Goal: Task Accomplishment & Management: Use online tool/utility

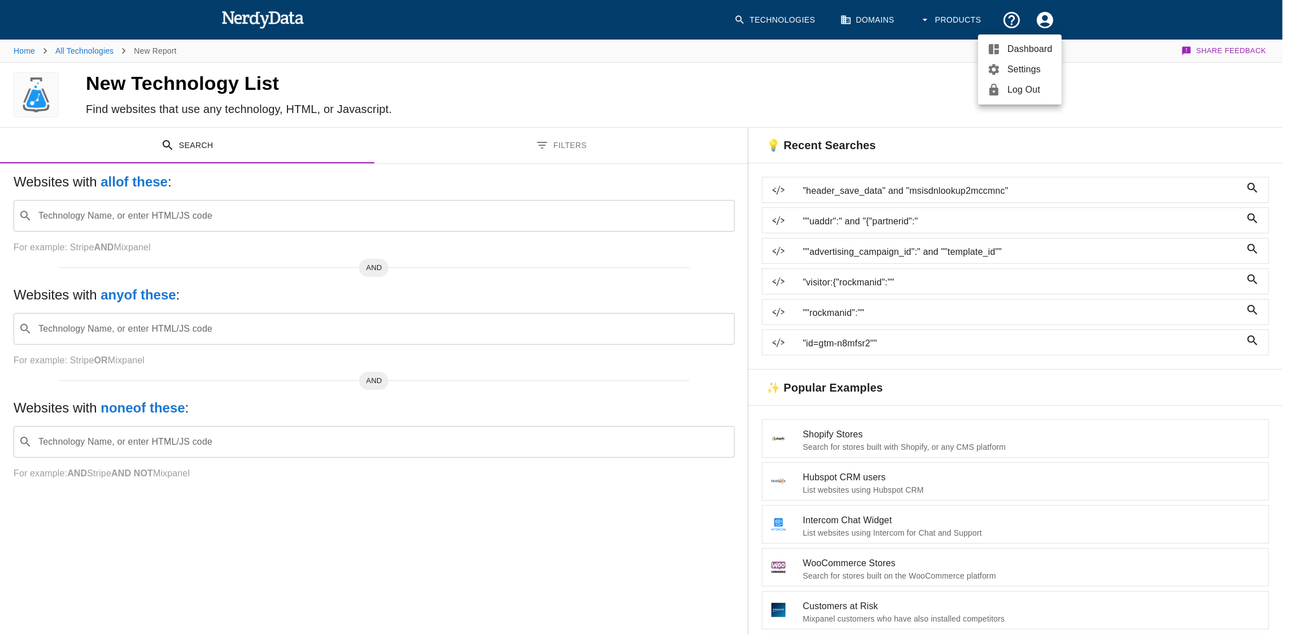
click at [1041, 49] on span "Dashboard" at bounding box center [1029, 49] width 45 height 14
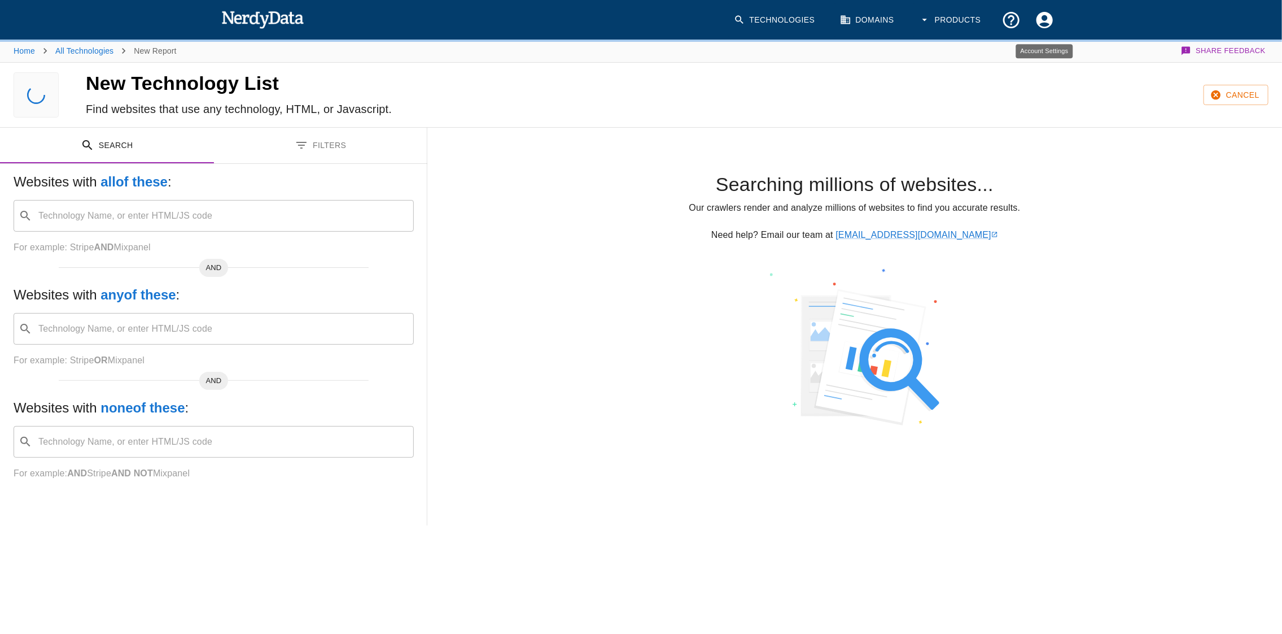
click at [1041, 18] on icon "Account Settings" at bounding box center [1044, 19] width 16 height 16
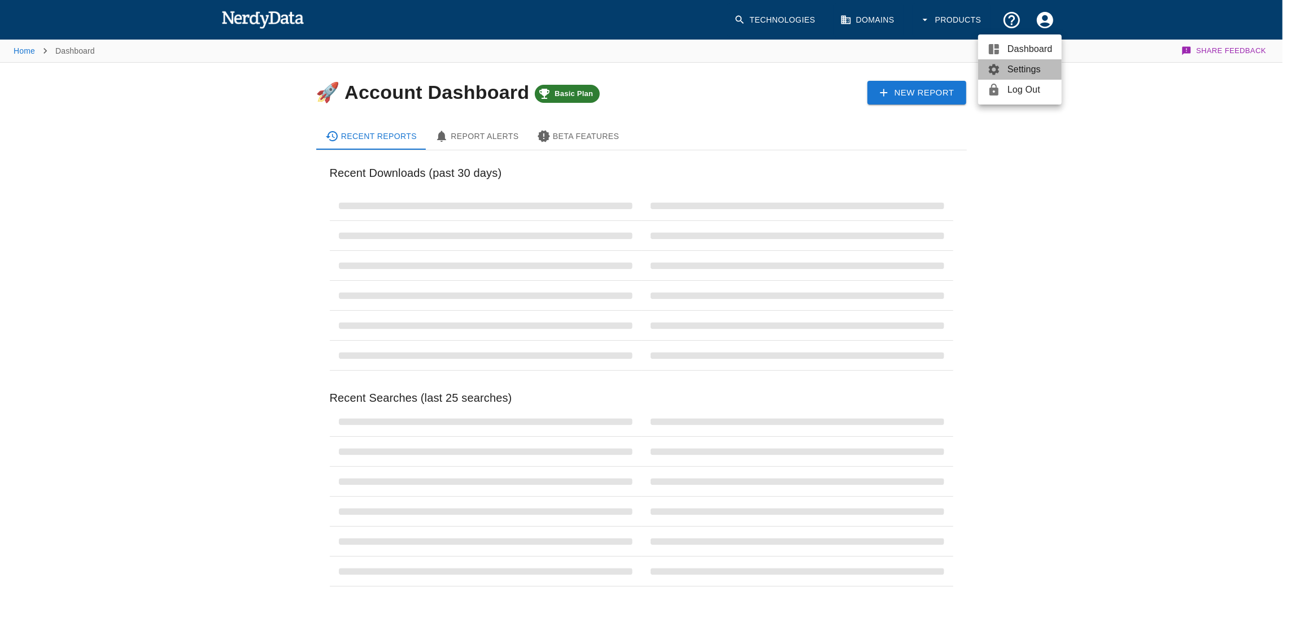
click at [1011, 68] on span "Settings" at bounding box center [1029, 70] width 45 height 14
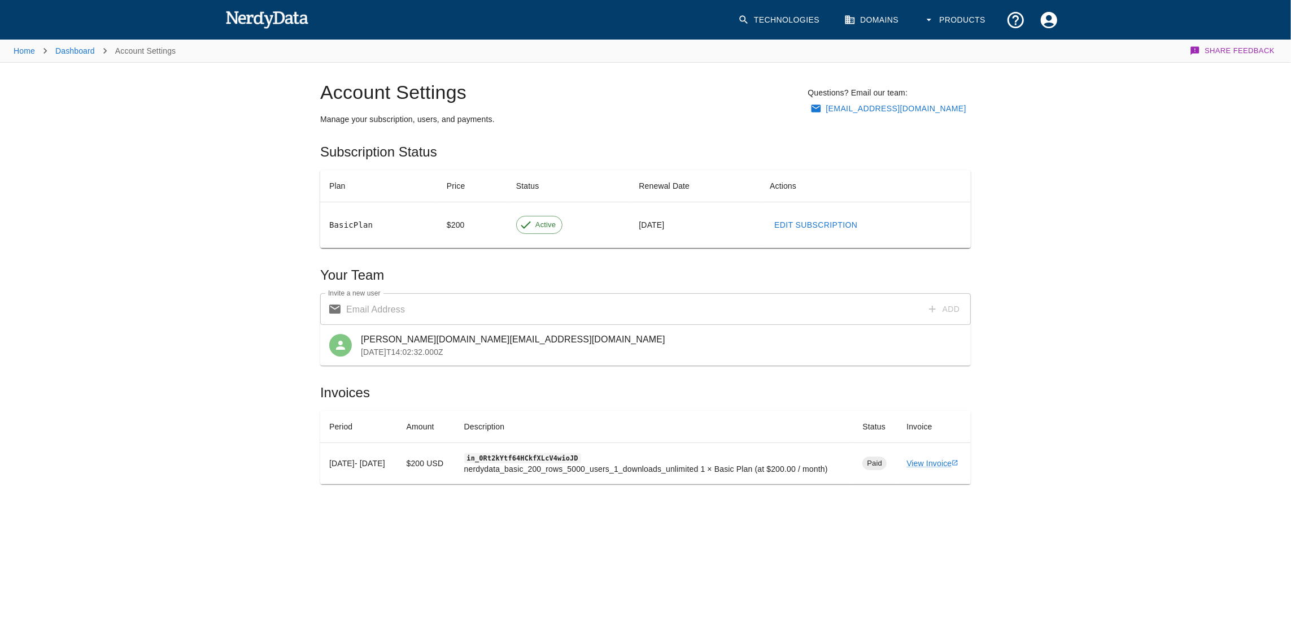
click at [1032, 3] on button "Account Settings" at bounding box center [1048, 19] width 33 height 33
click at [982, 39] on link "Dashboard" at bounding box center [1024, 49] width 84 height 20
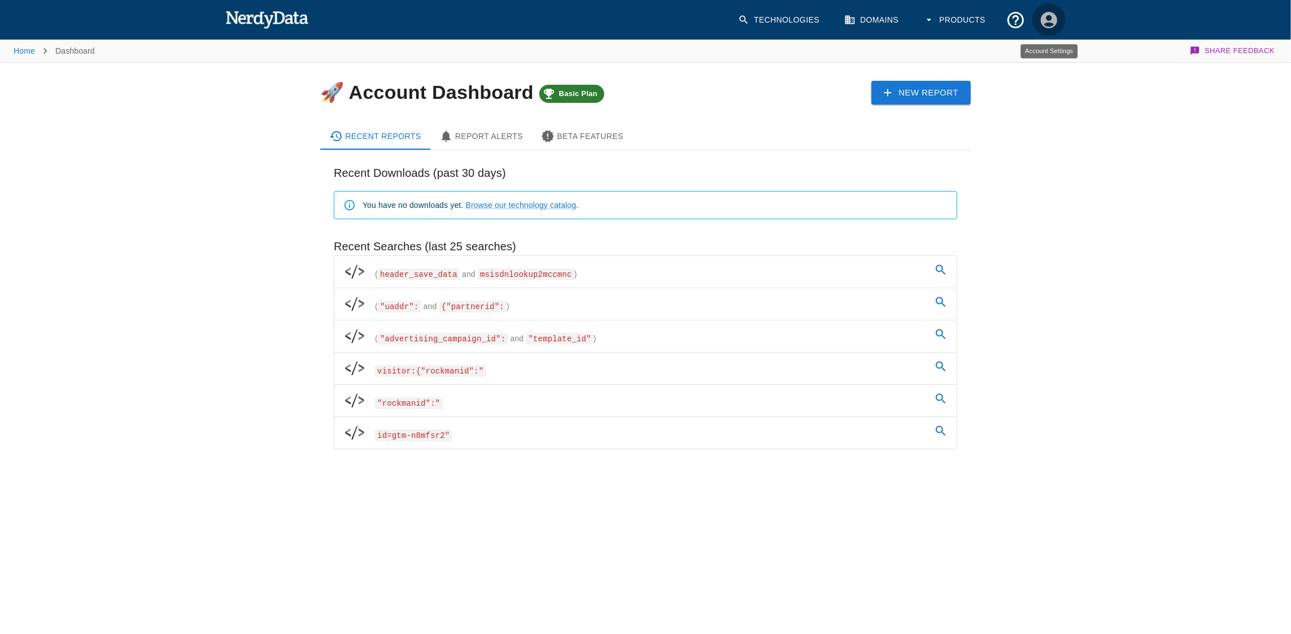
click at [1052, 20] on icon "Account Settings" at bounding box center [1049, 19] width 16 height 16
click at [1043, 68] on span "Settings" at bounding box center [1033, 70] width 45 height 14
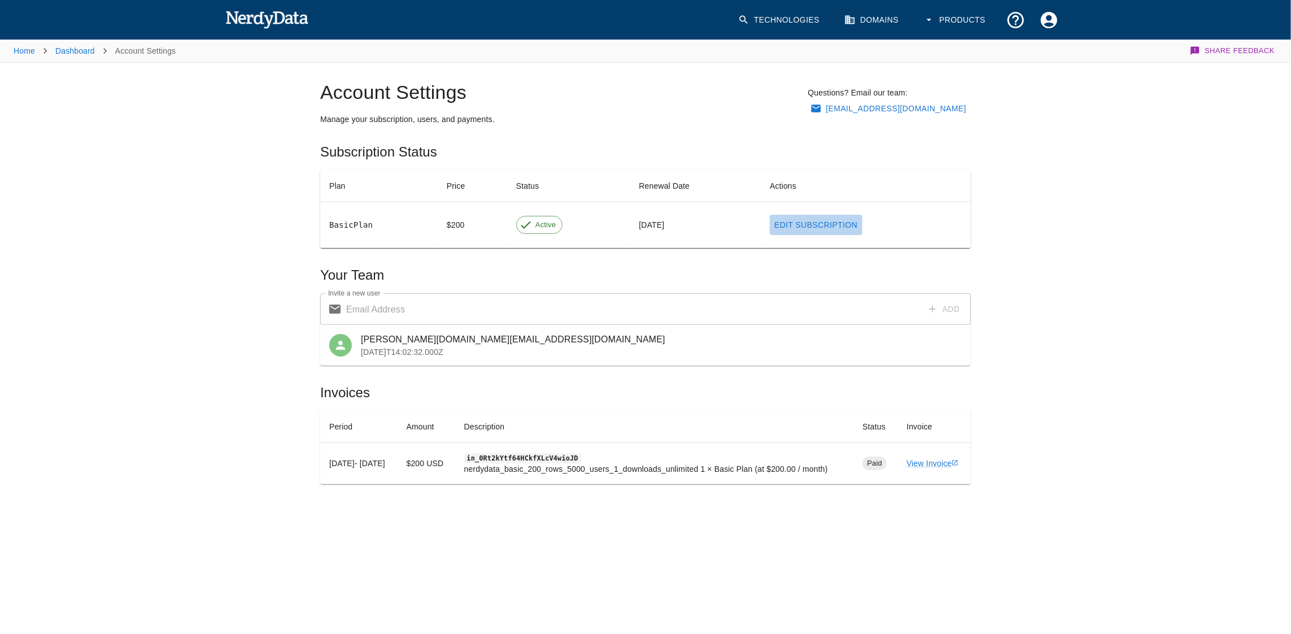
click at [788, 224] on link "Edit Subscription" at bounding box center [816, 225] width 92 height 21
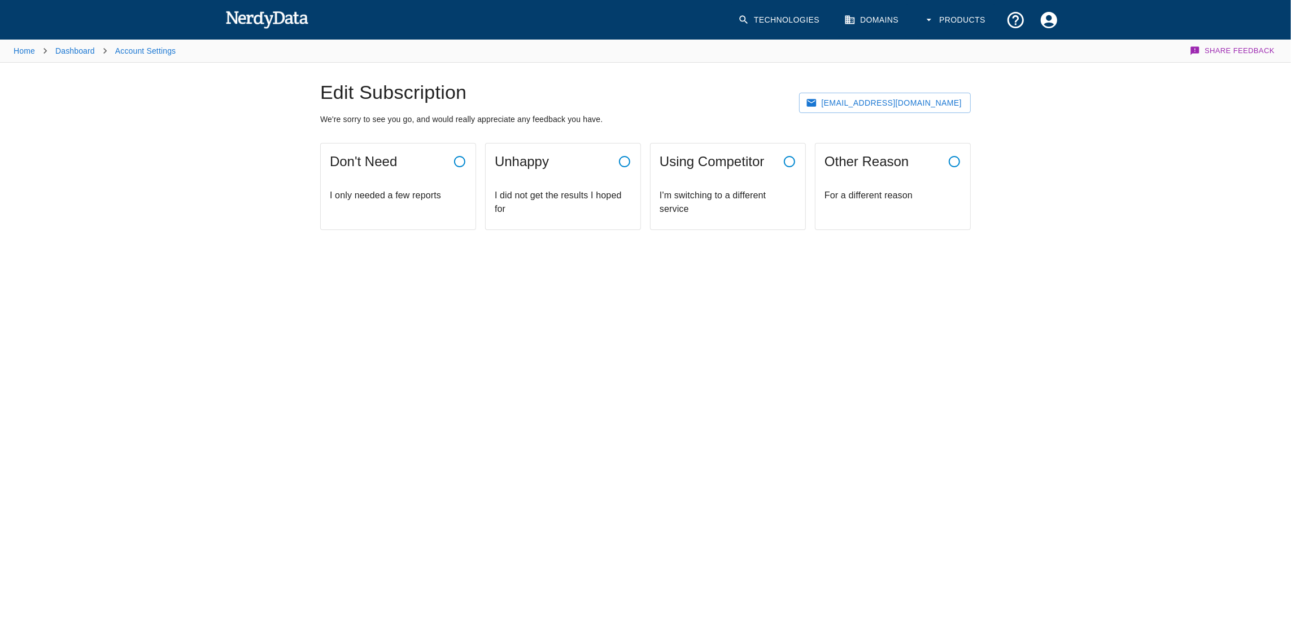
click at [405, 190] on p "I only needed a few reports" at bounding box center [398, 196] width 137 height 14
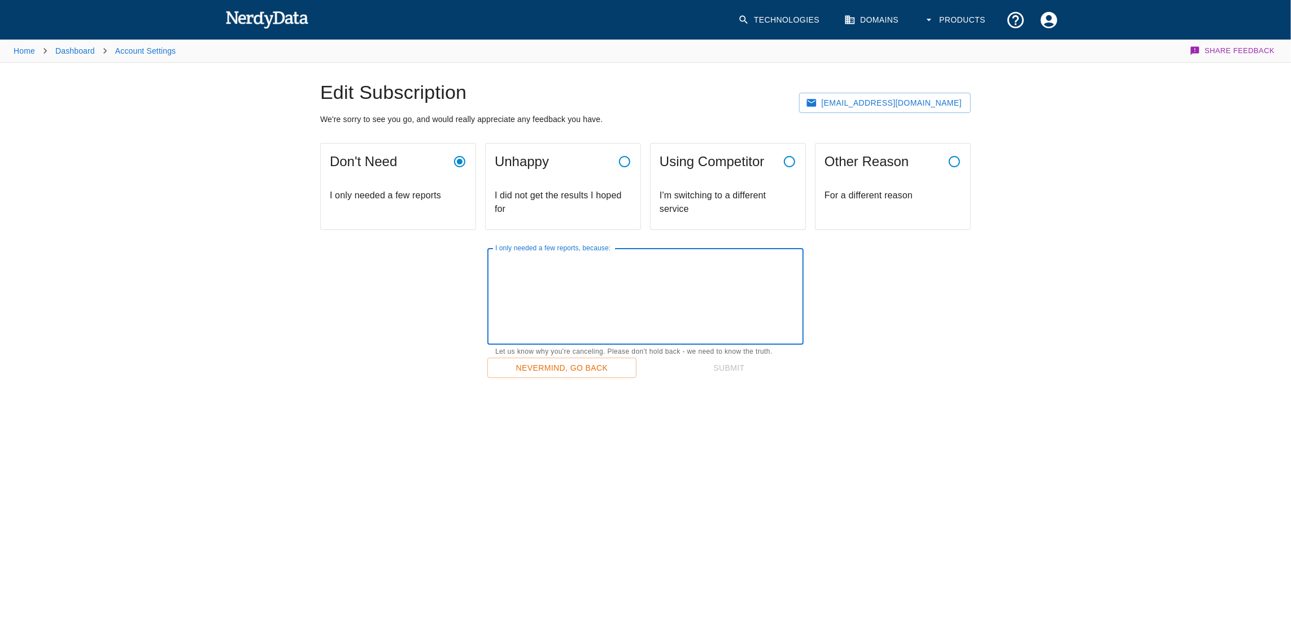
click at [608, 309] on textarea "I only needed a few reports, because:" at bounding box center [645, 296] width 300 height 78
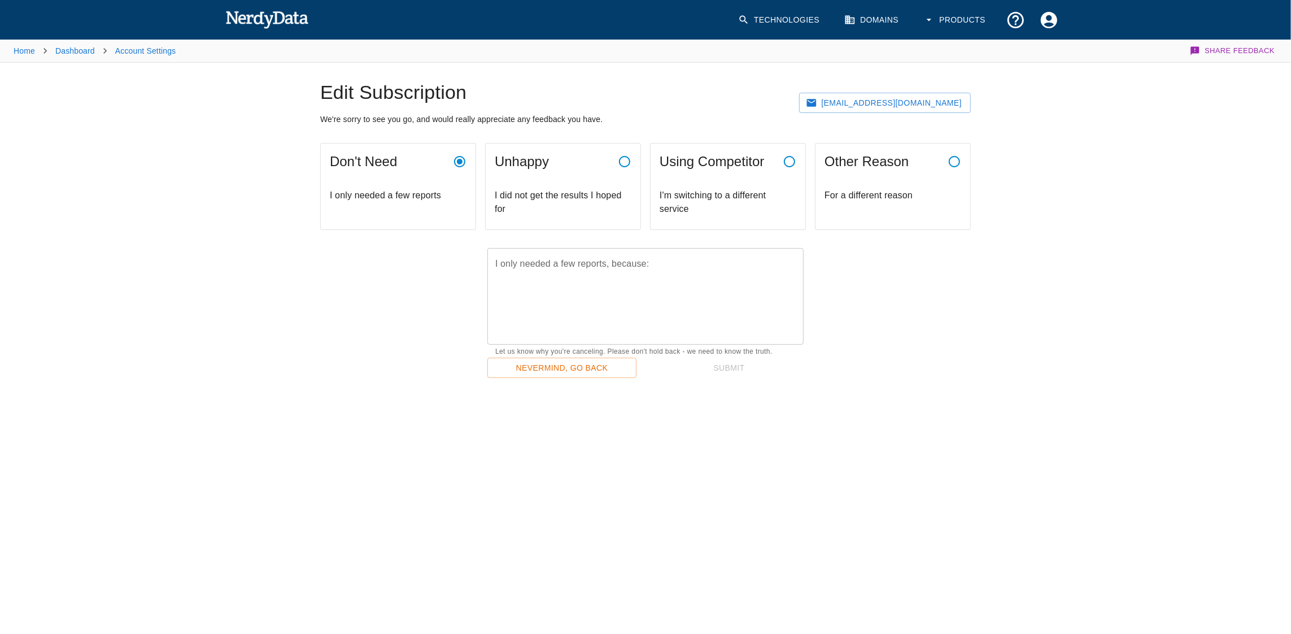
click at [571, 177] on div "Unhappy" at bounding box center [563, 161] width 155 height 36
click at [562, 250] on div "x I did not get the results I hoped for, because:" at bounding box center [645, 296] width 316 height 97
click at [419, 190] on p "I only needed a few reports" at bounding box center [398, 196] width 137 height 14
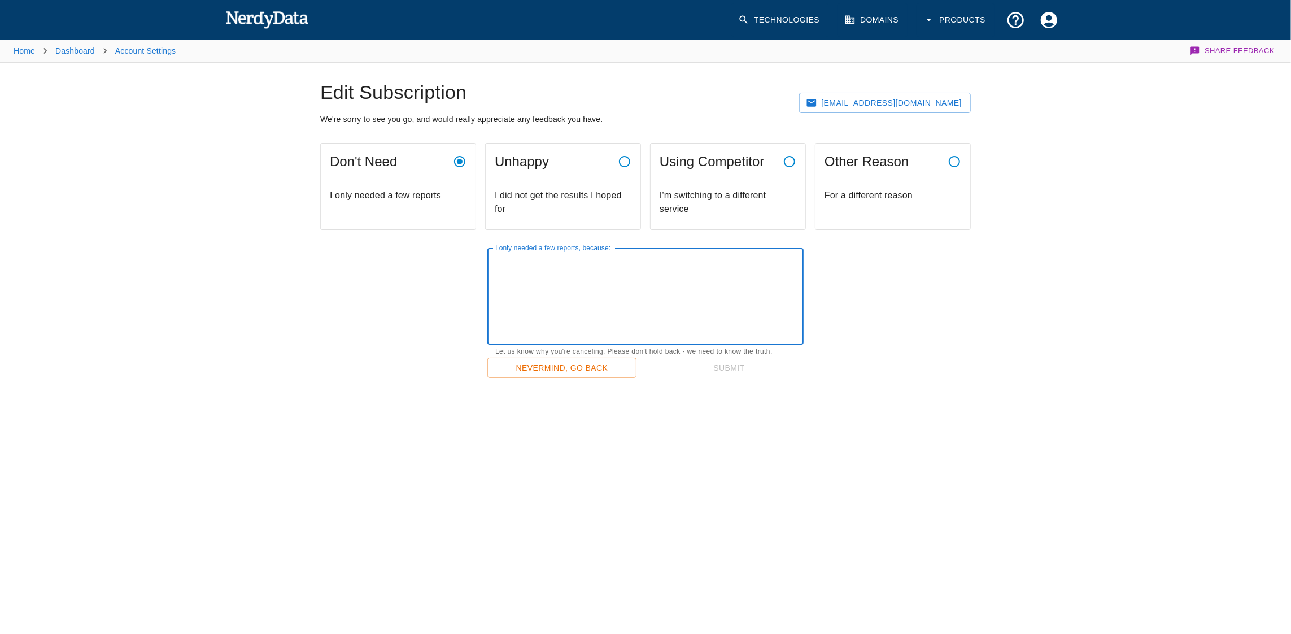
click at [509, 269] on textarea "I only needed a few reports, because:" at bounding box center [645, 296] width 300 height 78
type textarea "just wanted to check for now."
click at [736, 375] on button "Submit" at bounding box center [728, 367] width 149 height 21
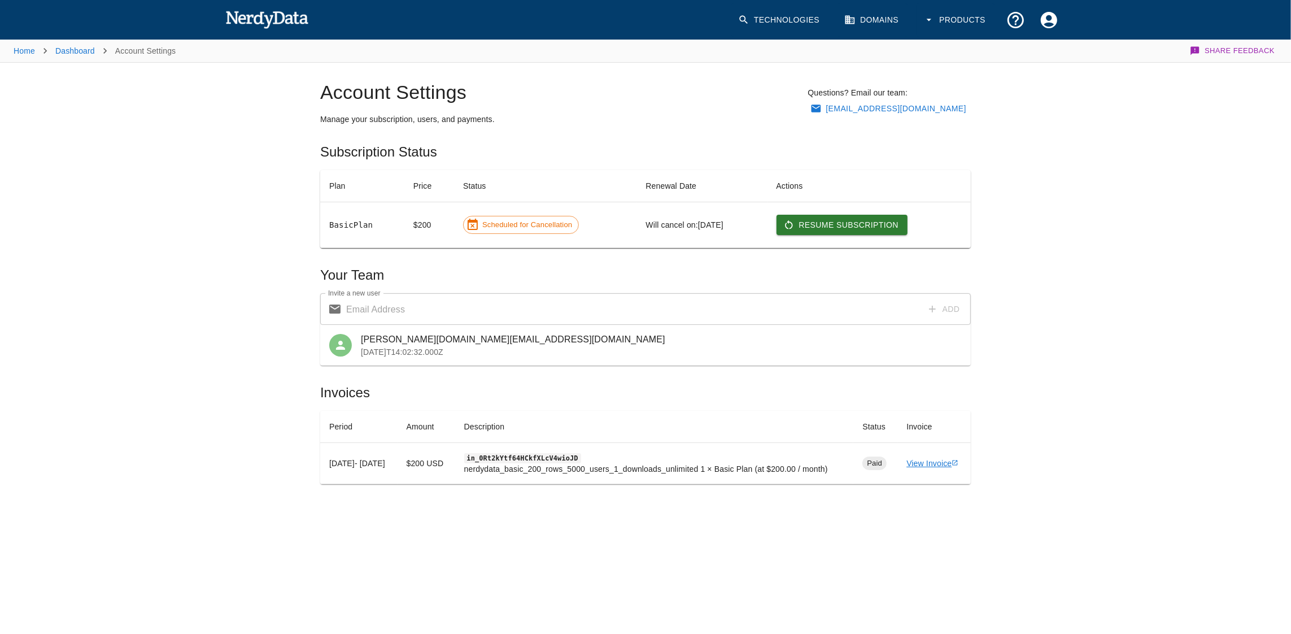
click at [929, 458] on link "View Invoice" at bounding box center [932, 462] width 52 height 9
click at [86, 50] on link "Dashboard" at bounding box center [75, 50] width 40 height 9
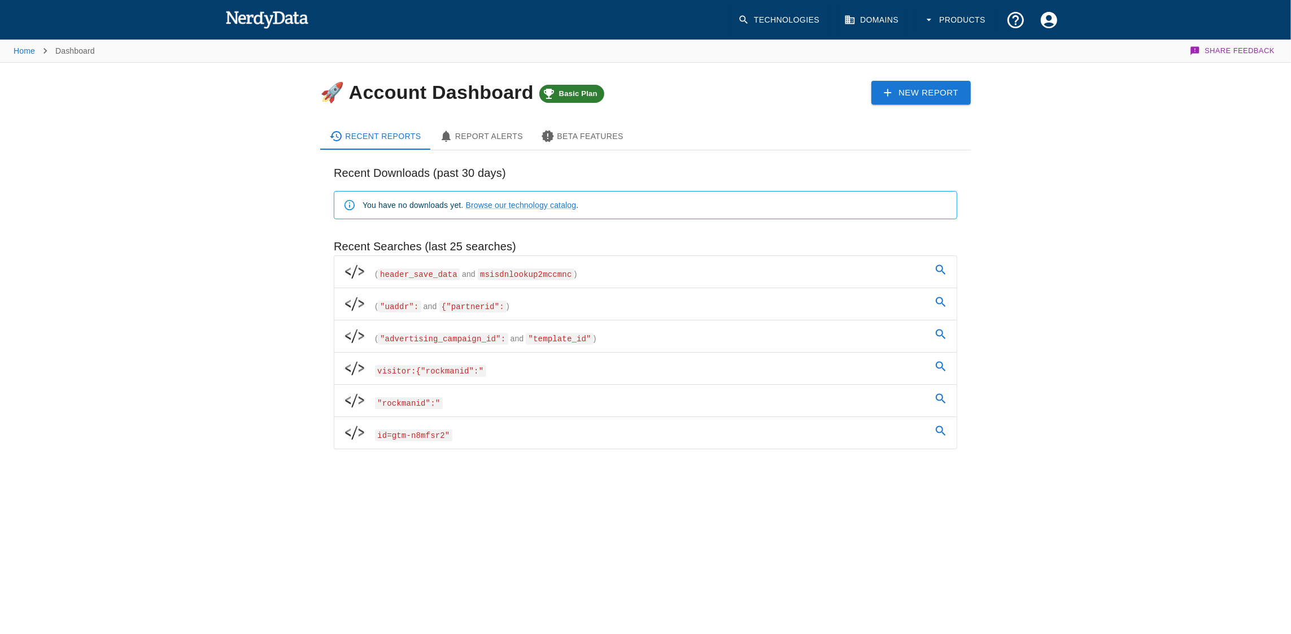
click at [870, 92] on div "New Report" at bounding box center [831, 84] width 278 height 42
click at [877, 85] on link "New Report" at bounding box center [920, 93] width 99 height 24
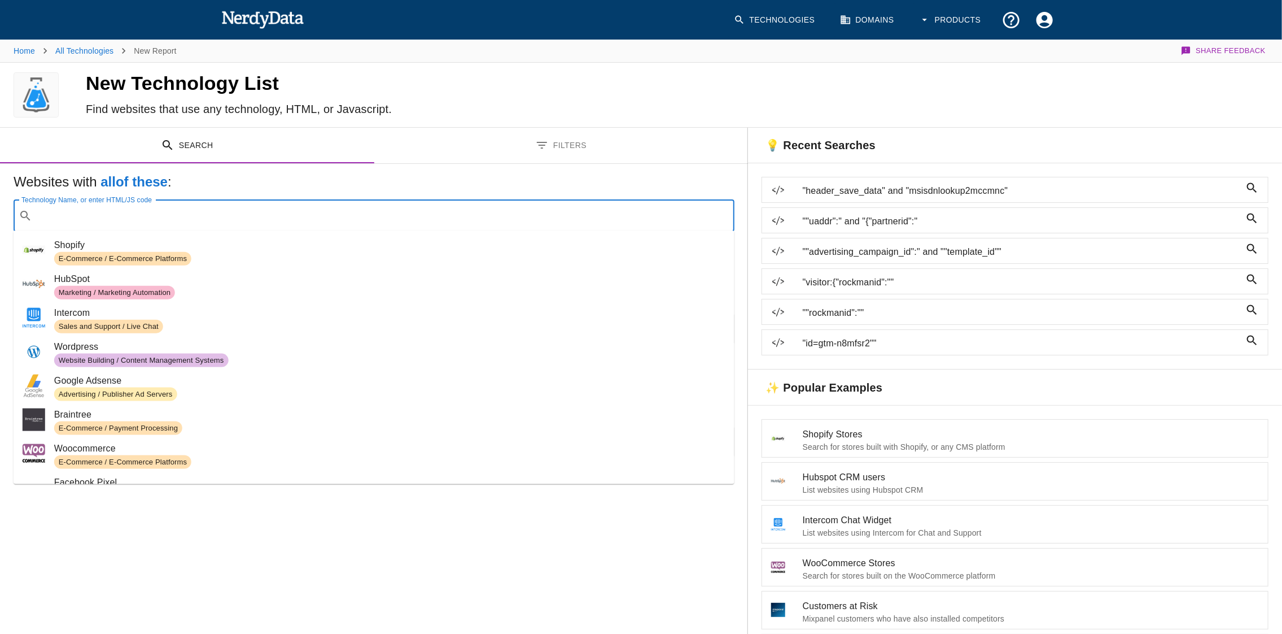
click at [113, 213] on input "Technology Name, or enter HTML/JS code" at bounding box center [383, 215] width 693 height 21
paste input "div id="msisdn-screen" class="console""
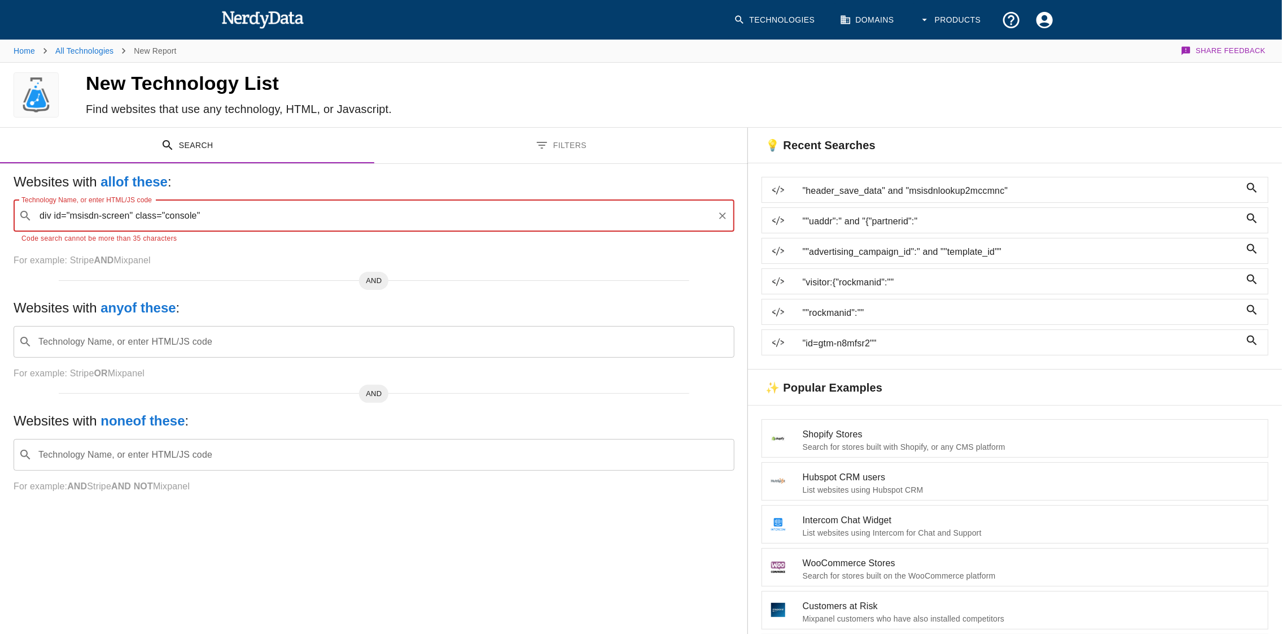
drag, startPoint x: 207, startPoint y: 213, endPoint x: 140, endPoint y: 208, distance: 67.4
click at [138, 218] on input "div id="msisdn-screen" class="console"" at bounding box center [375, 215] width 676 height 21
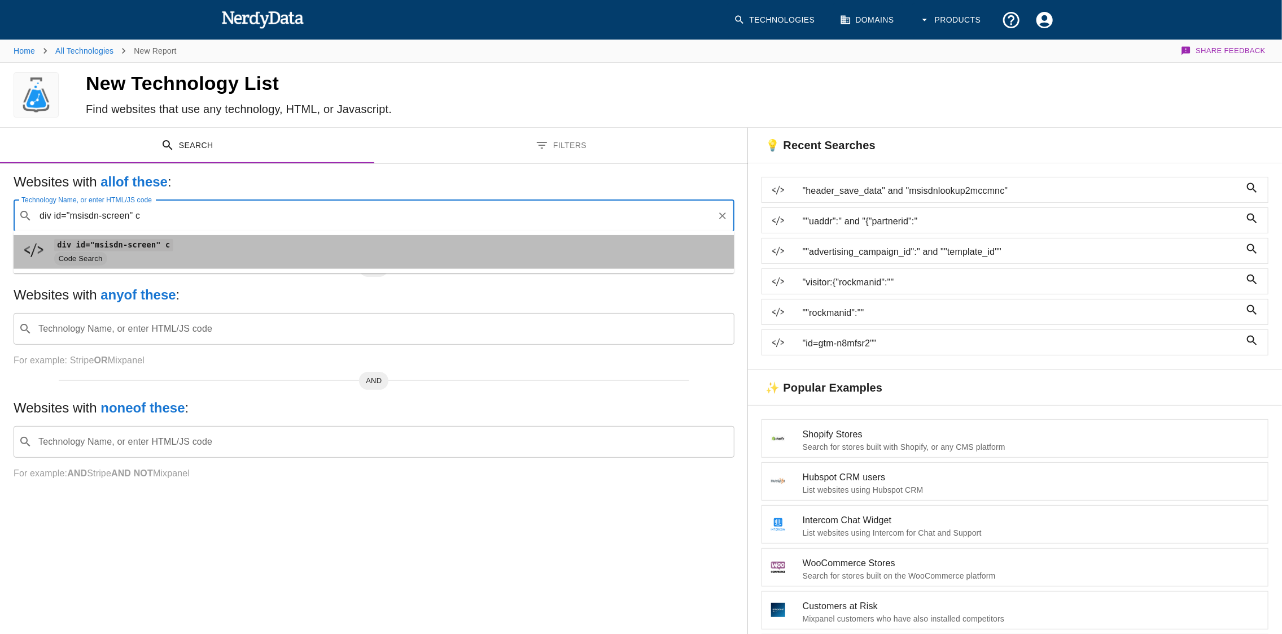
click at [93, 246] on code "div id="msisdn-screen" c" at bounding box center [113, 245] width 119 height 12
type input "div id="msisdn-screen" c"
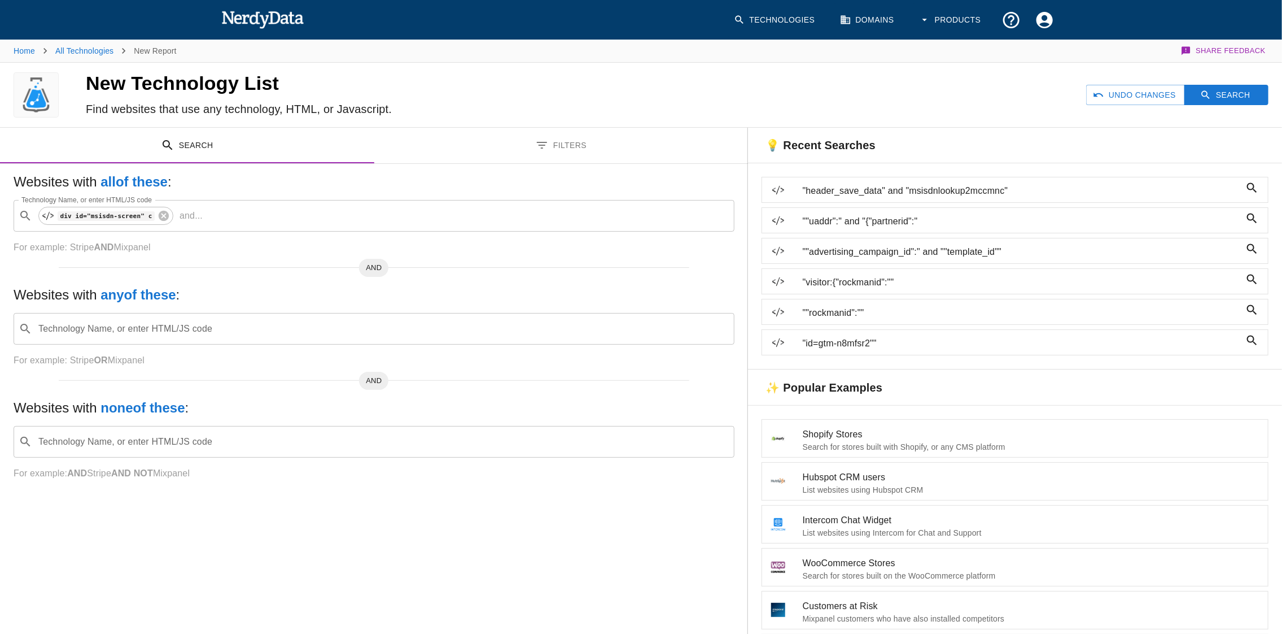
click at [1197, 82] on div "Undo Changes Search" at bounding box center [980, 95] width 605 height 64
click at [1198, 91] on button "Search" at bounding box center [1227, 95] width 84 height 21
